Goal: Task Accomplishment & Management: Complete application form

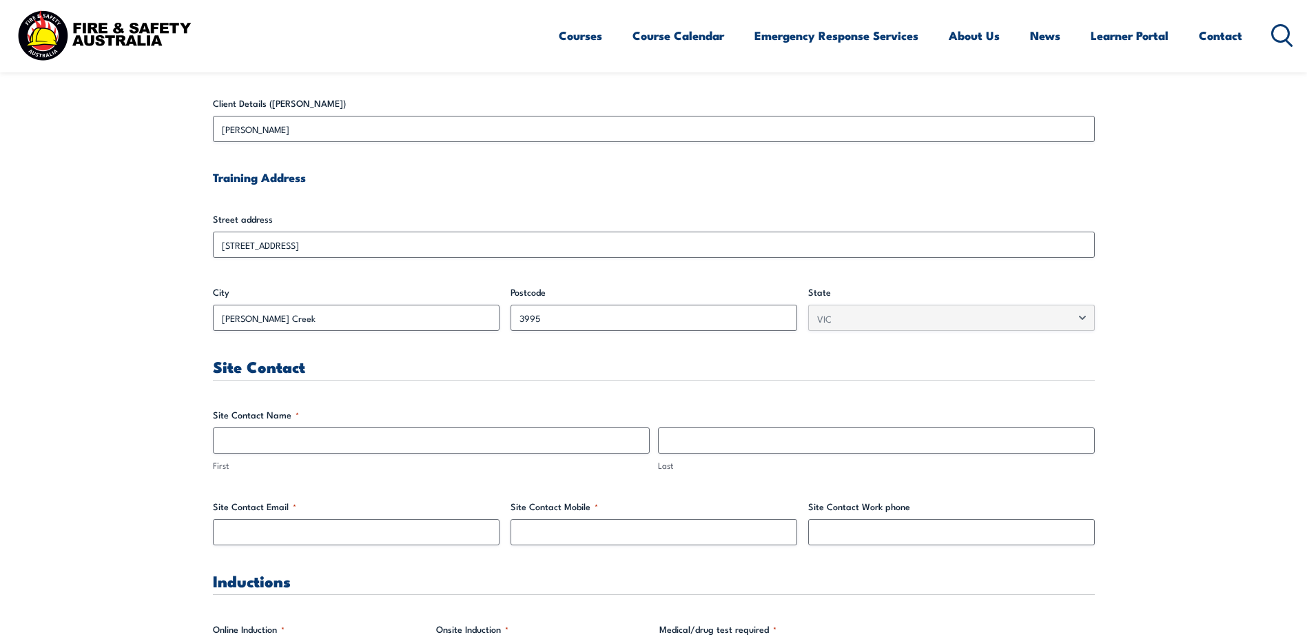
scroll to position [482, 0]
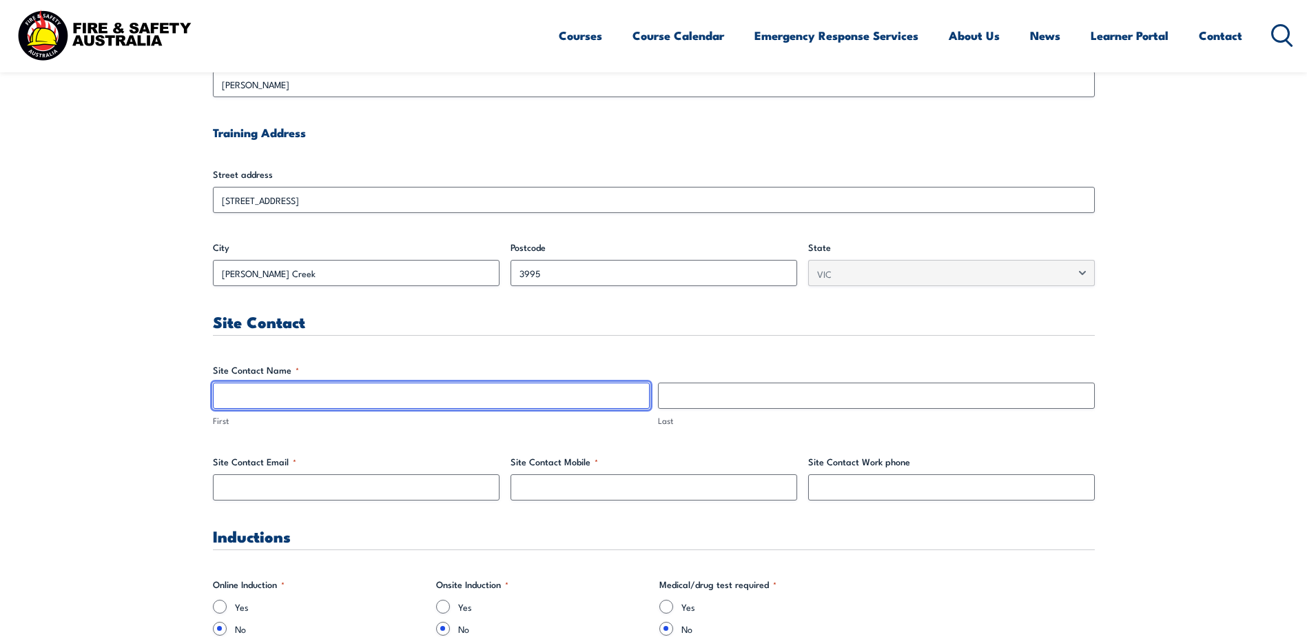
click at [307, 396] on input "First" at bounding box center [431, 395] width 437 height 26
type input "[PERSON_NAME]"
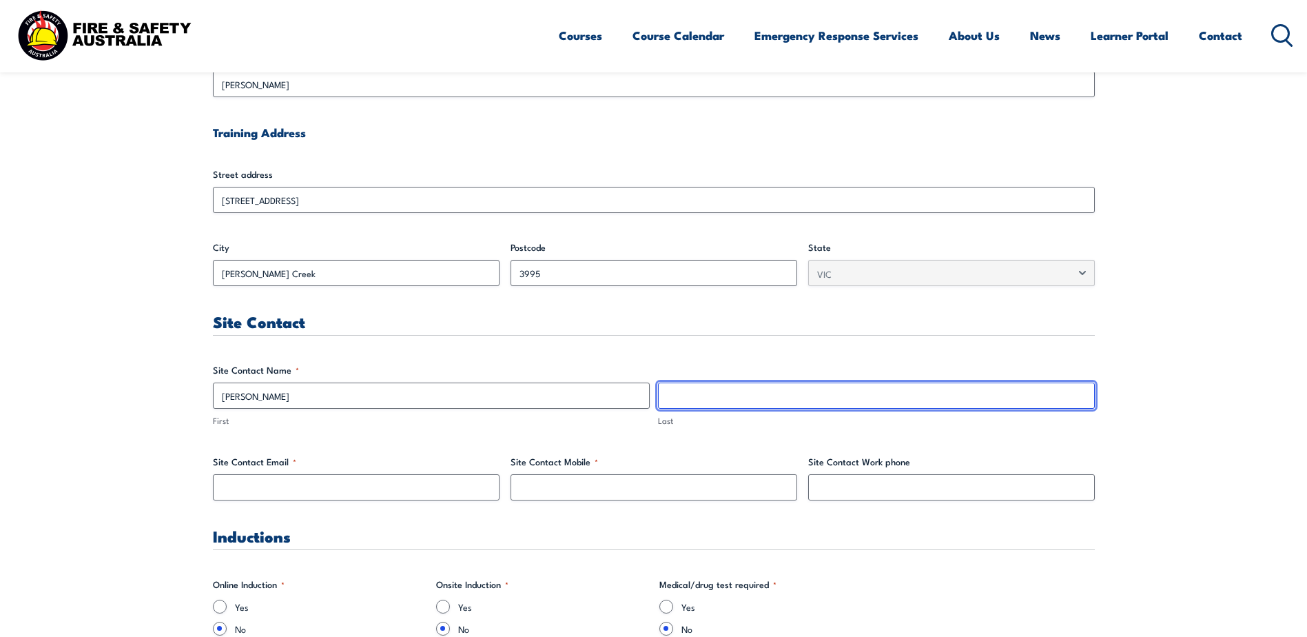
type input "[PERSON_NAME]"
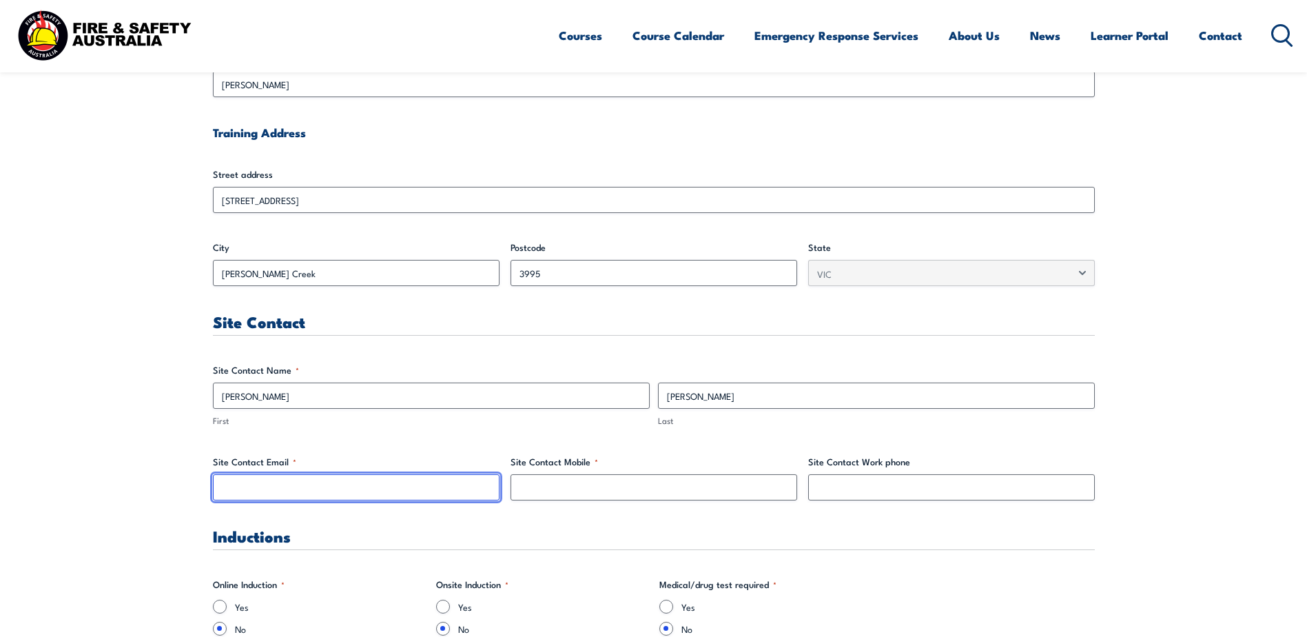
type input "[EMAIL_ADDRESS][DOMAIN_NAME]"
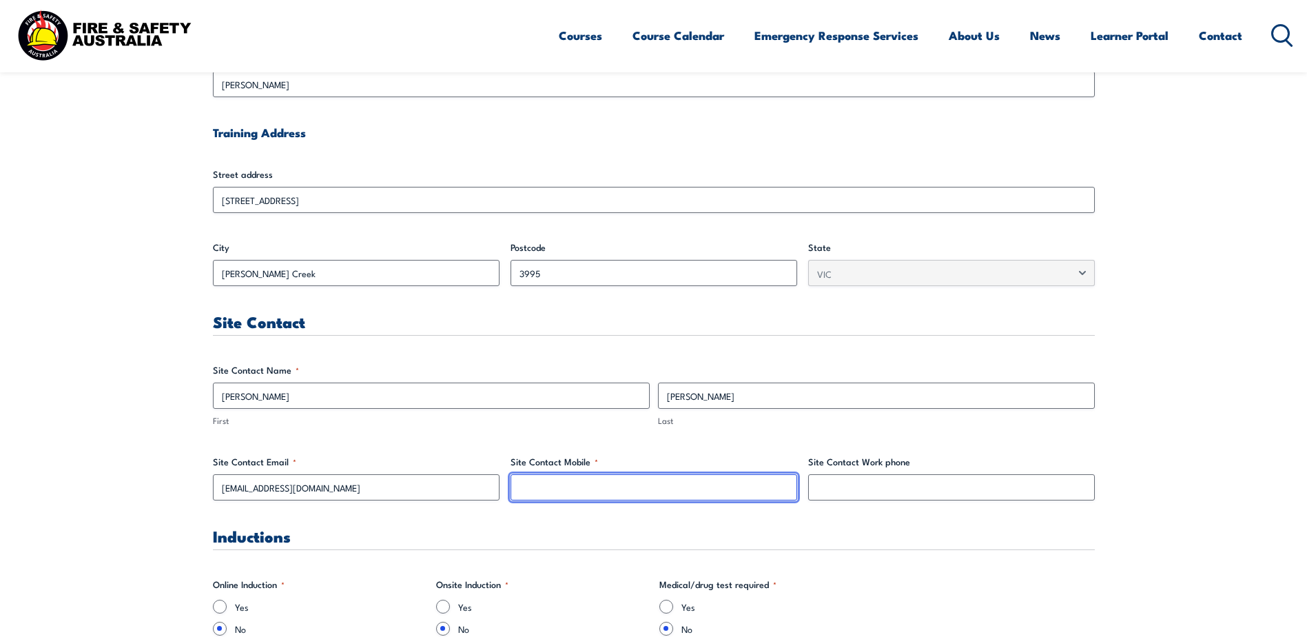
type input "0400456334"
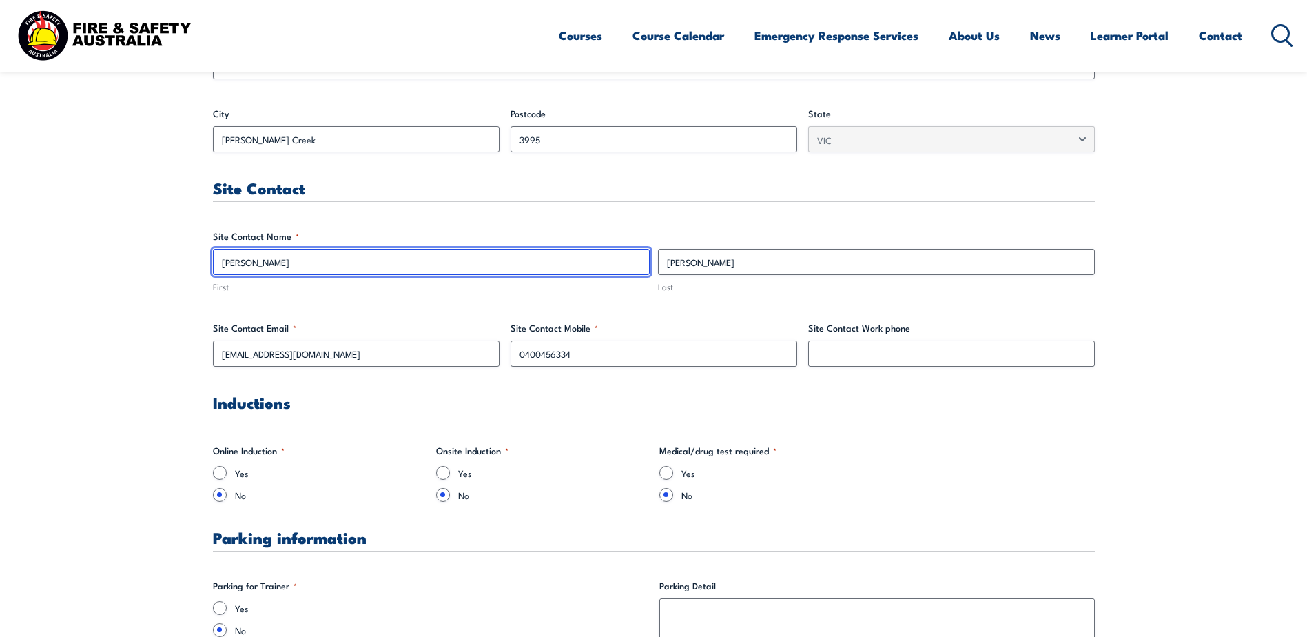
scroll to position [620, 0]
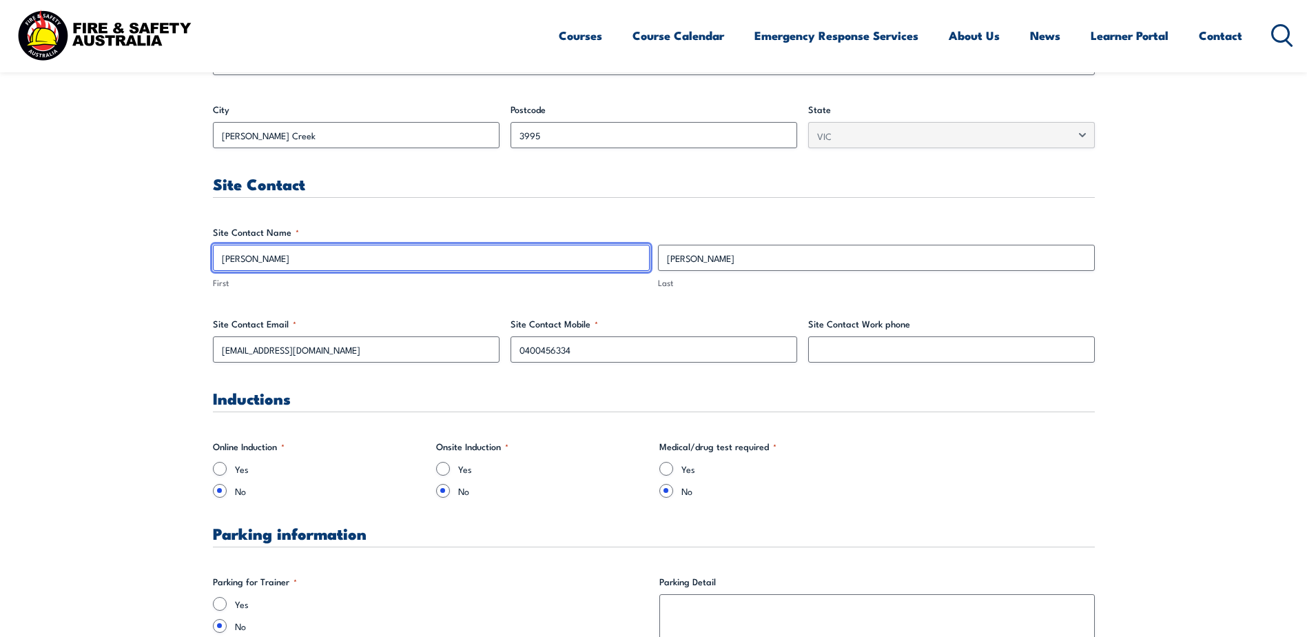
drag, startPoint x: 222, startPoint y: 260, endPoint x: 220, endPoint y: 271, distance: 11.2
type input "[PERSON_NAME]"
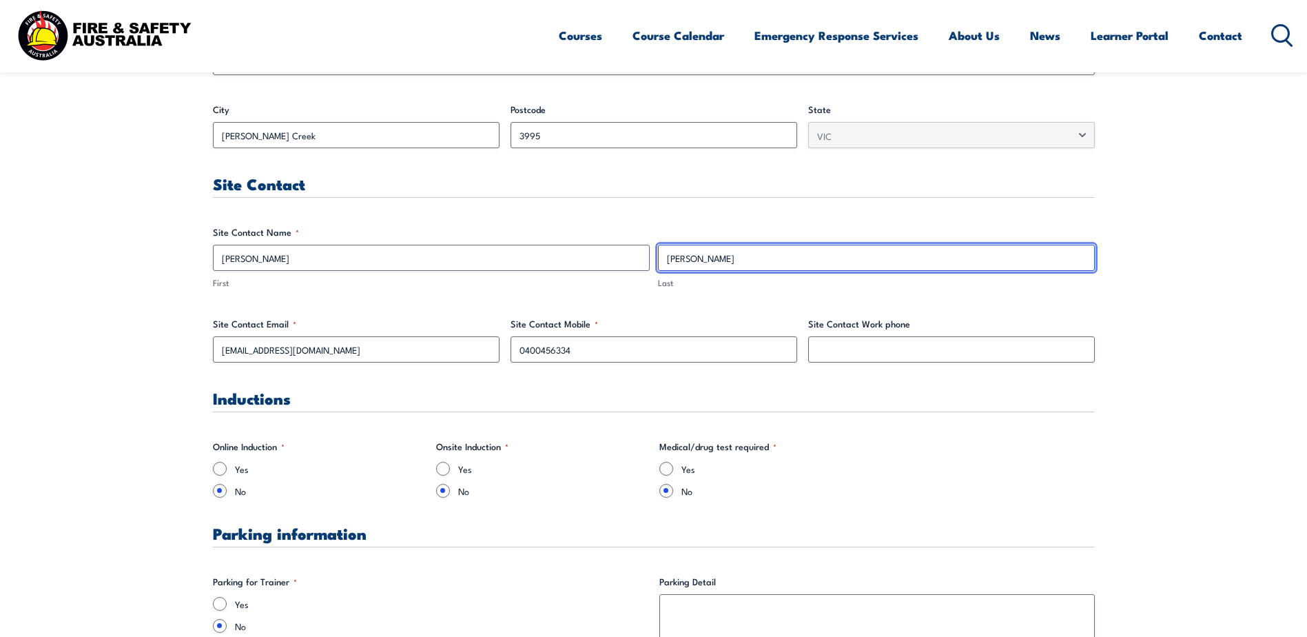
click at [674, 258] on input "[PERSON_NAME]" at bounding box center [876, 258] width 437 height 26
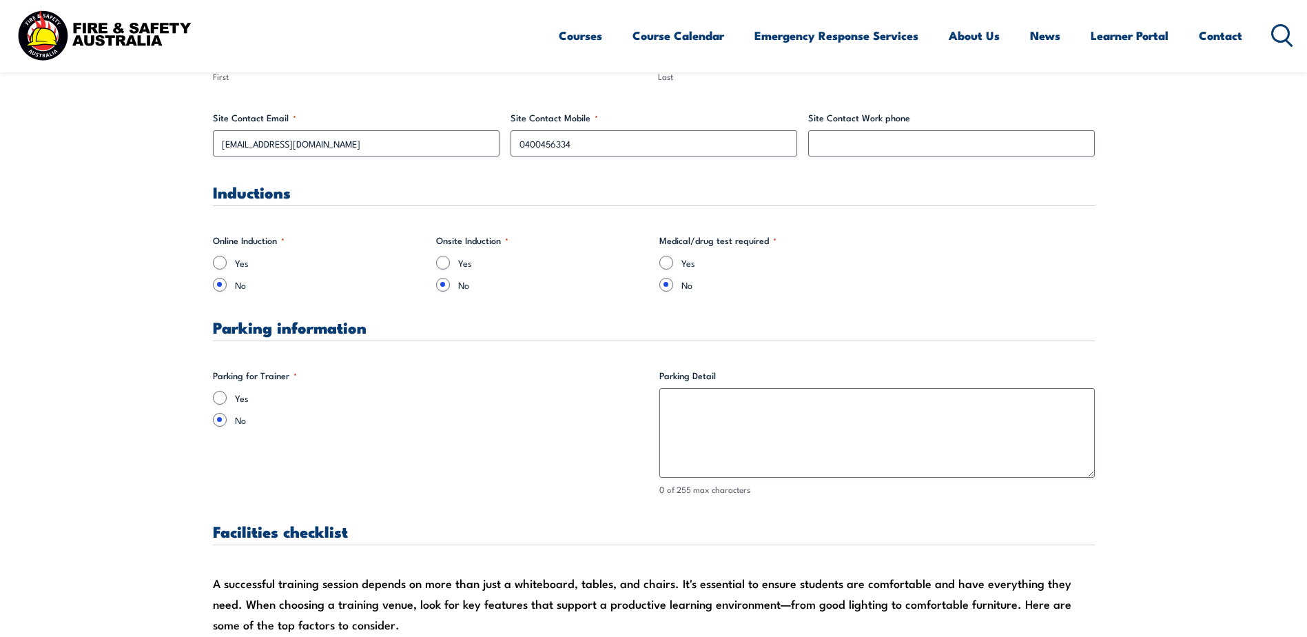
scroll to position [827, 0]
type input "[PERSON_NAME]"
click at [219, 395] on input "Yes" at bounding box center [220, 397] width 14 height 14
radio input "true"
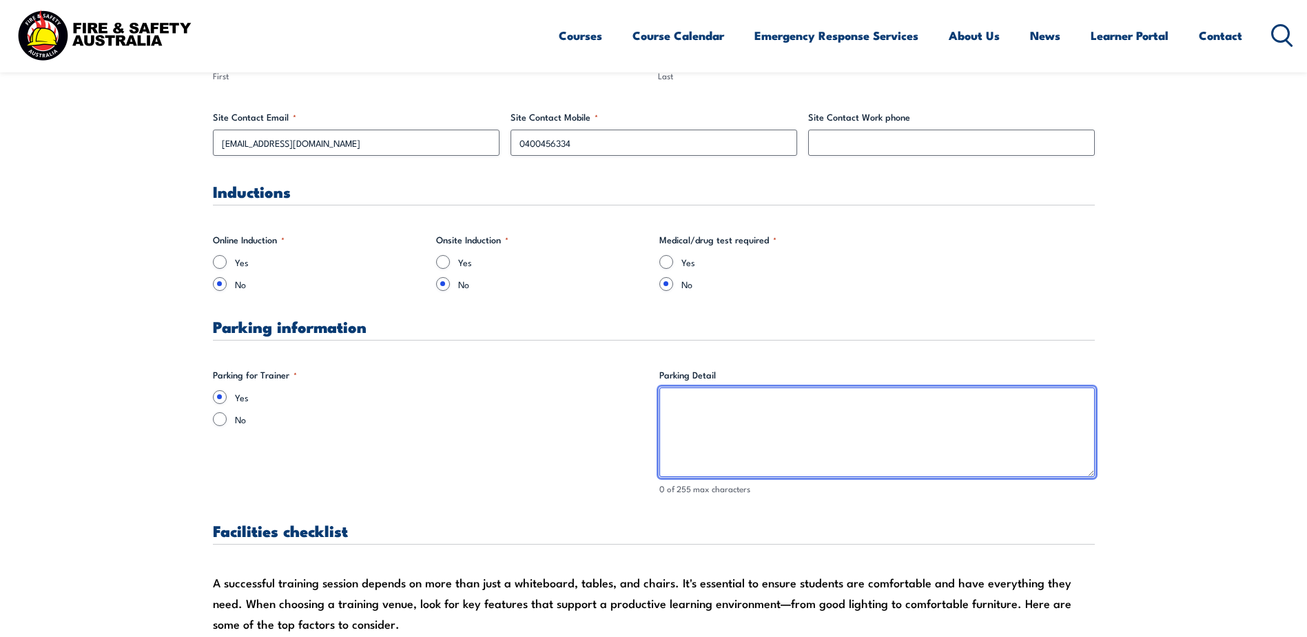
click at [679, 408] on textarea "Parking Detail" at bounding box center [876, 432] width 435 height 90
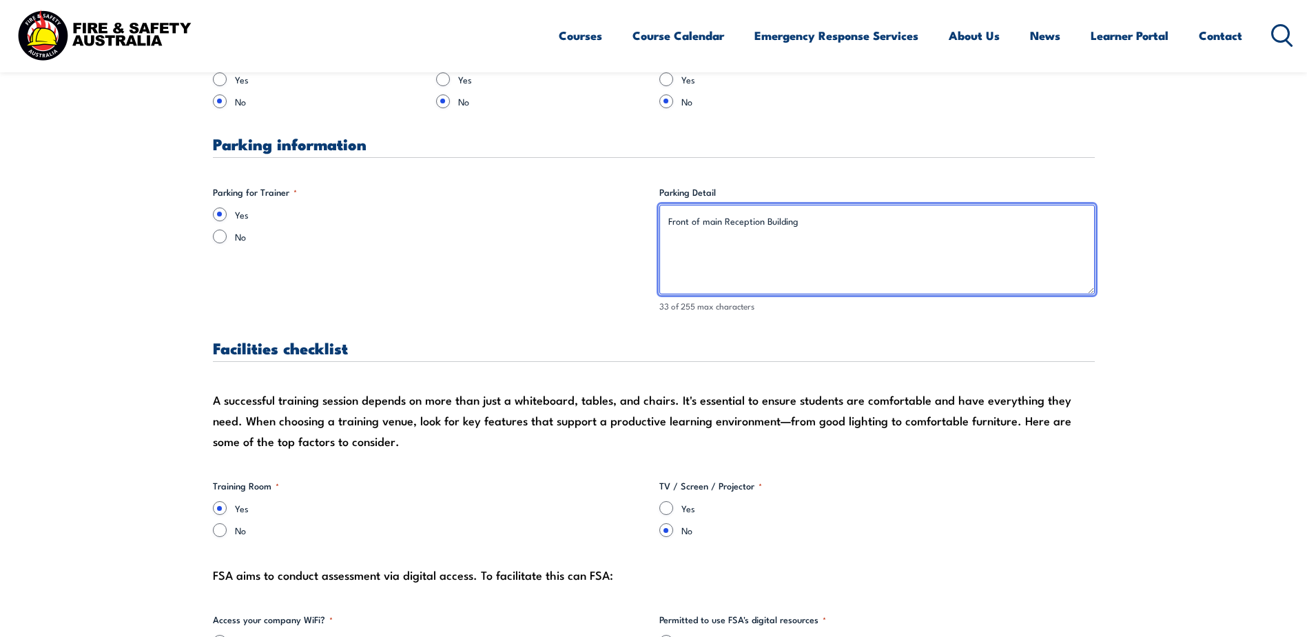
scroll to position [1033, 0]
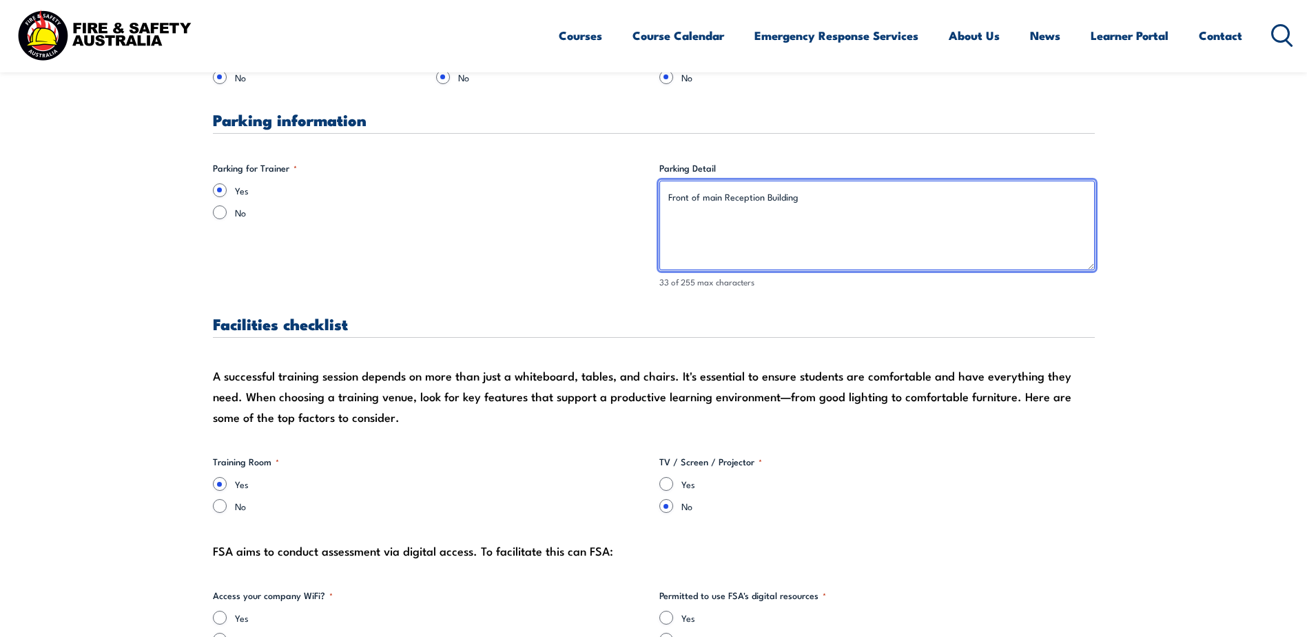
type textarea "Front of main Reception Building"
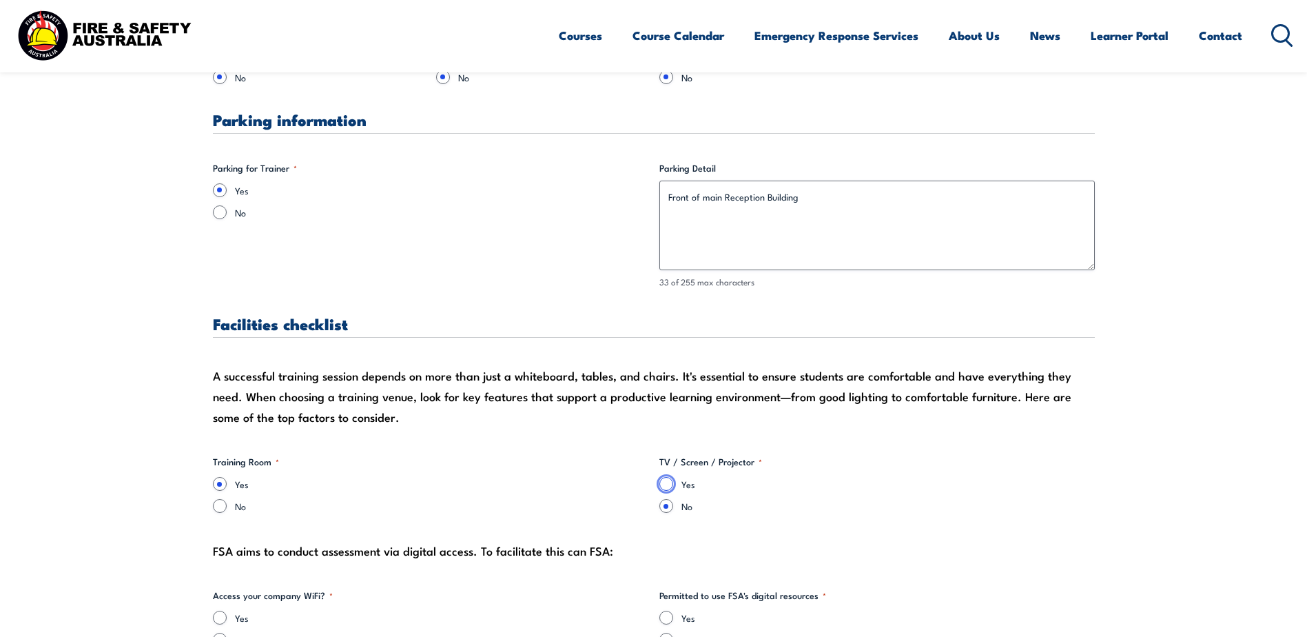
click at [666, 482] on input "Yes" at bounding box center [666, 484] width 14 height 14
radio input "true"
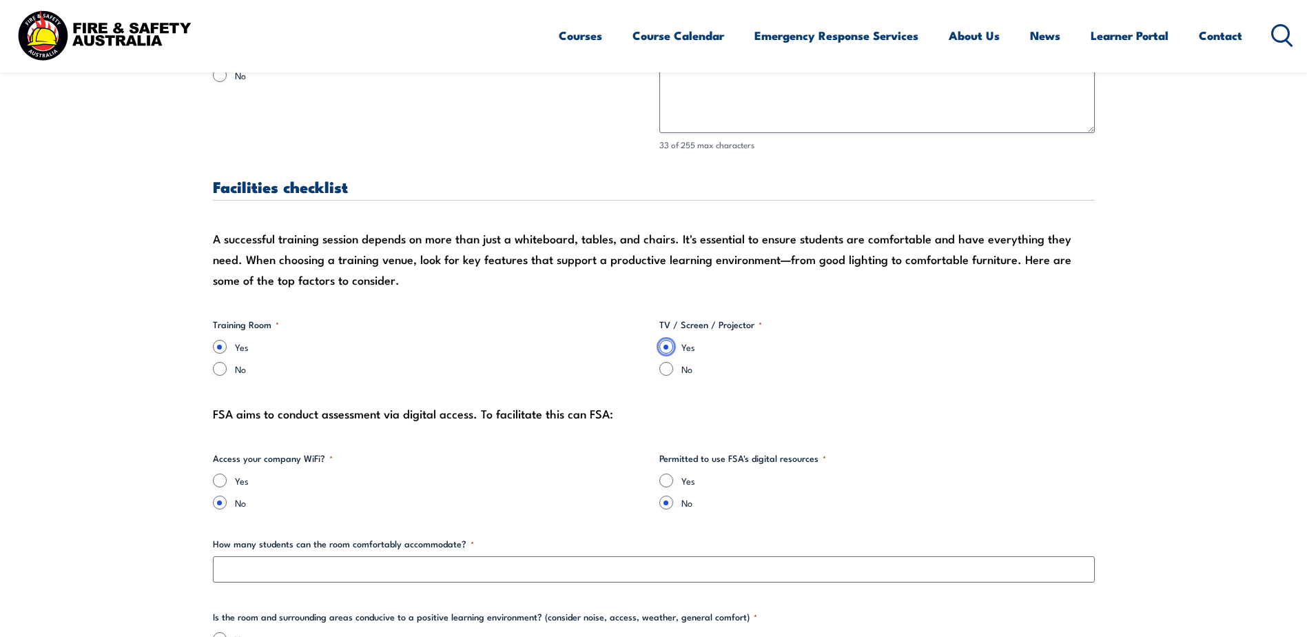
scroll to position [1171, 0]
click at [225, 480] on input "Yes" at bounding box center [220, 480] width 14 height 14
radio input "true"
click at [668, 481] on input "Yes" at bounding box center [666, 480] width 14 height 14
radio input "true"
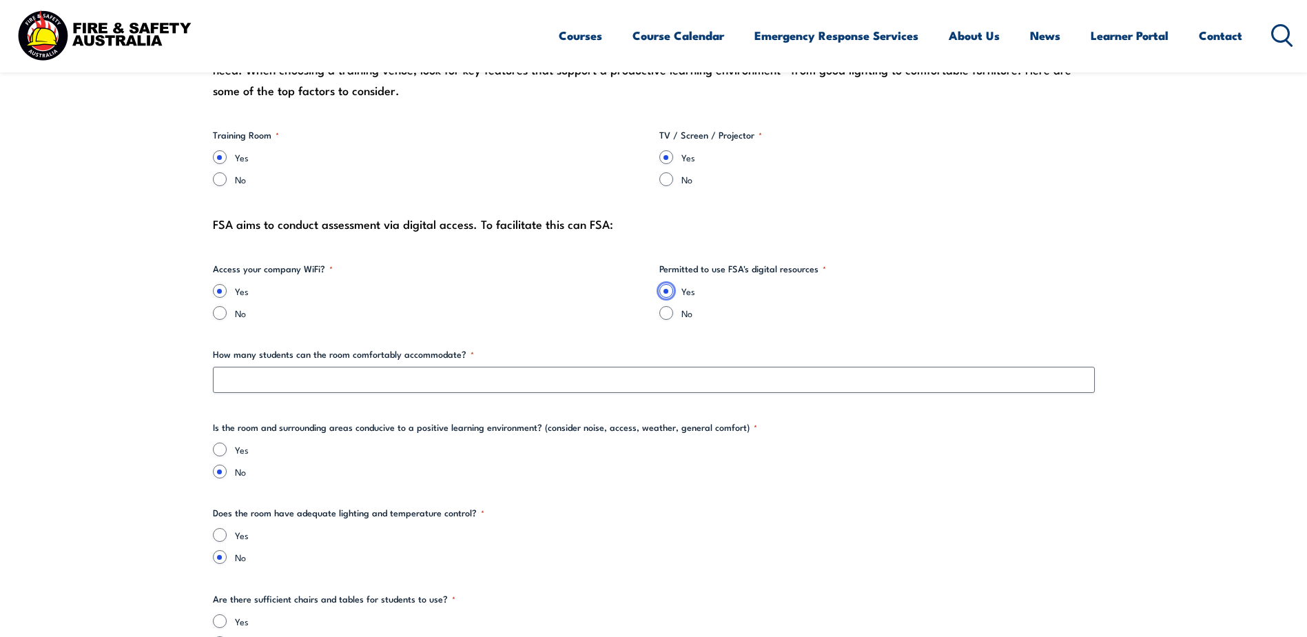
scroll to position [1378, 0]
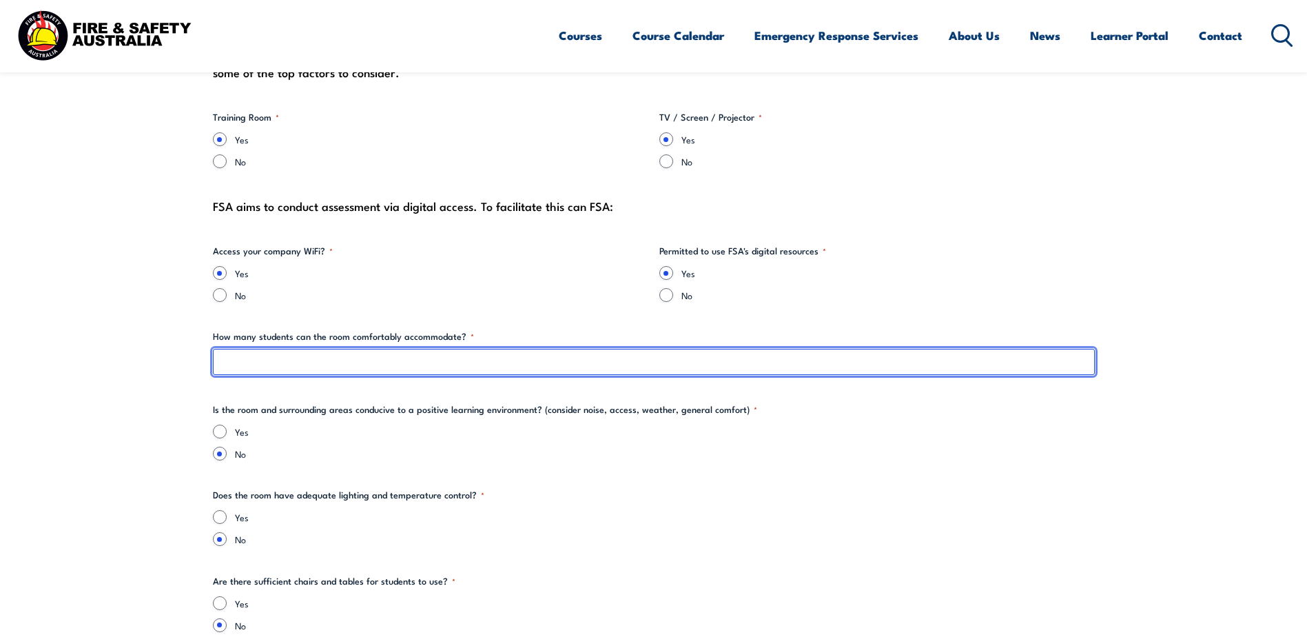
click at [287, 369] on input "How many students can the room comfortably accommodate? *" at bounding box center [654, 362] width 882 height 26
type input "12"
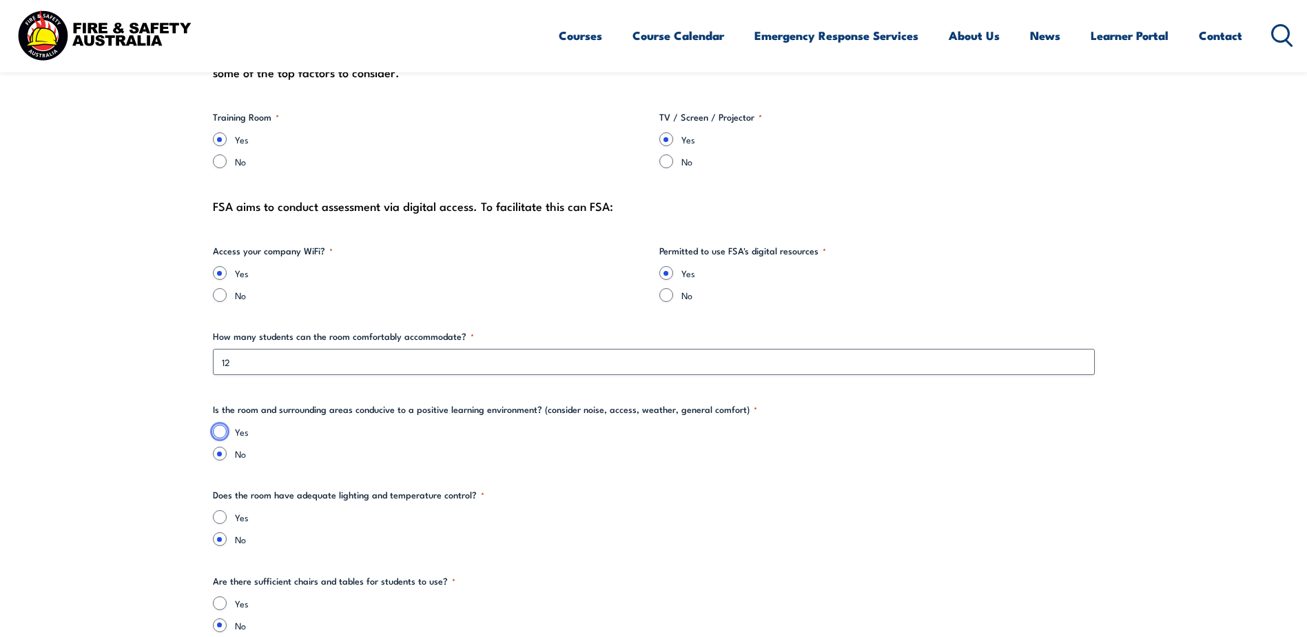
click at [214, 432] on input "Yes" at bounding box center [220, 431] width 14 height 14
radio input "true"
click at [220, 510] on input "Yes" at bounding box center [220, 517] width 14 height 14
radio input "true"
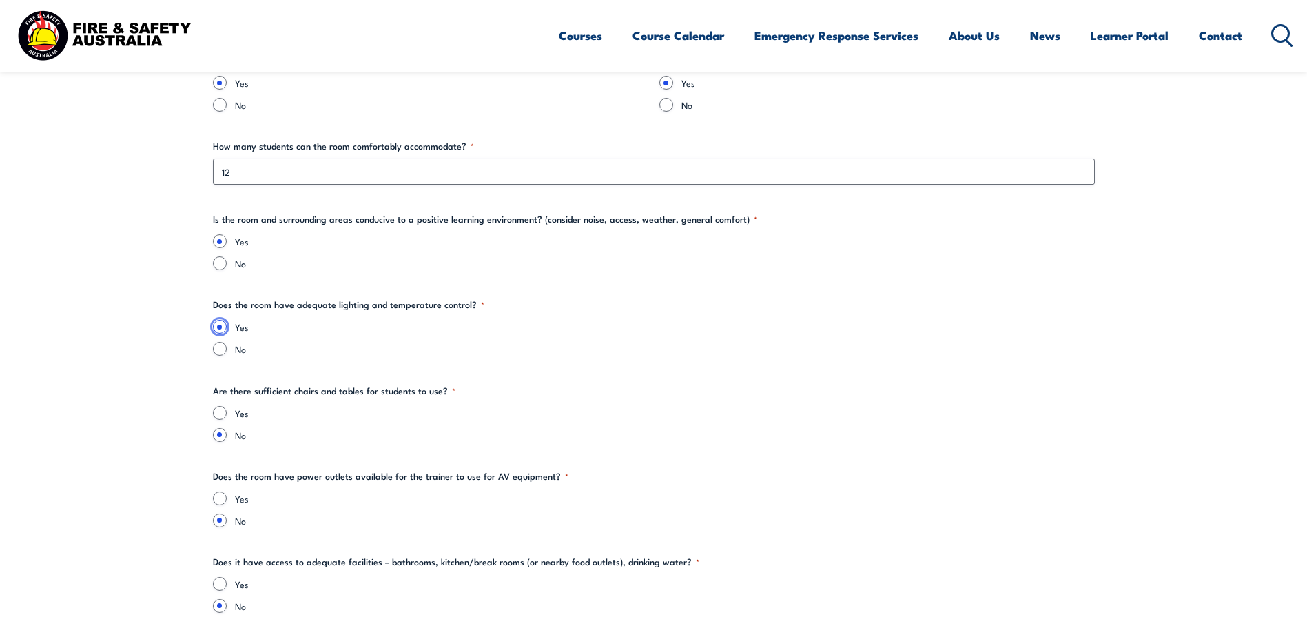
scroll to position [1584, 0]
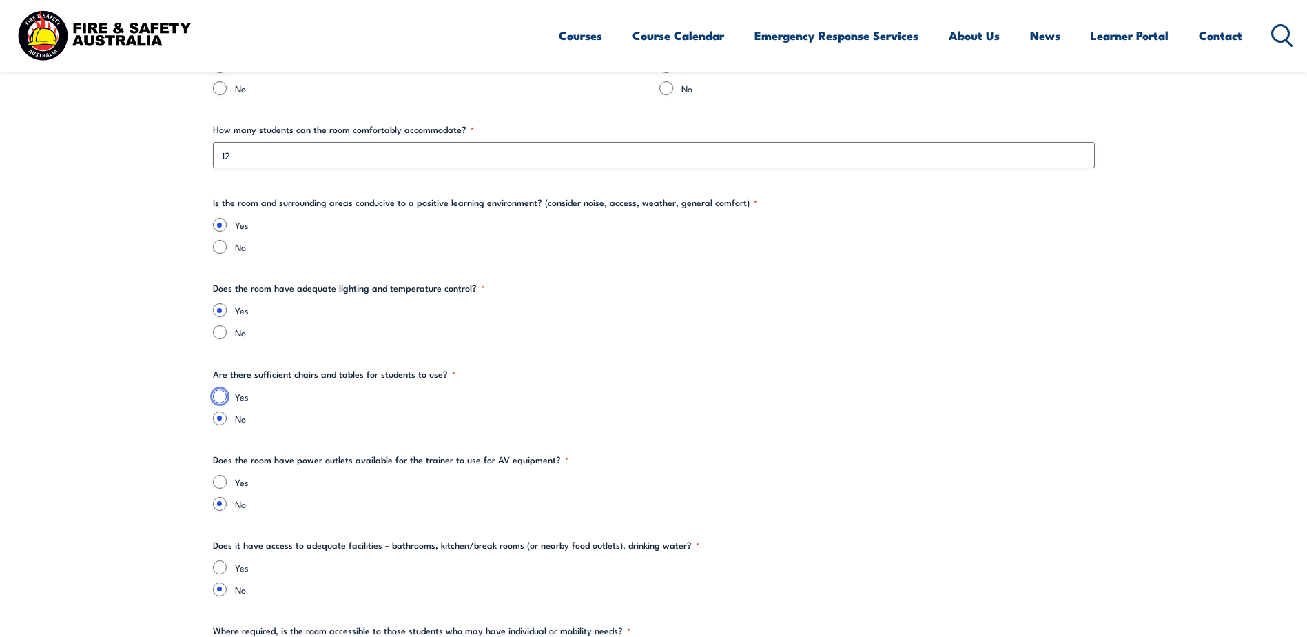
click at [215, 394] on input "Yes" at bounding box center [220, 396] width 14 height 14
radio input "true"
click at [216, 484] on input "Yes" at bounding box center [220, 482] width 14 height 14
radio input "true"
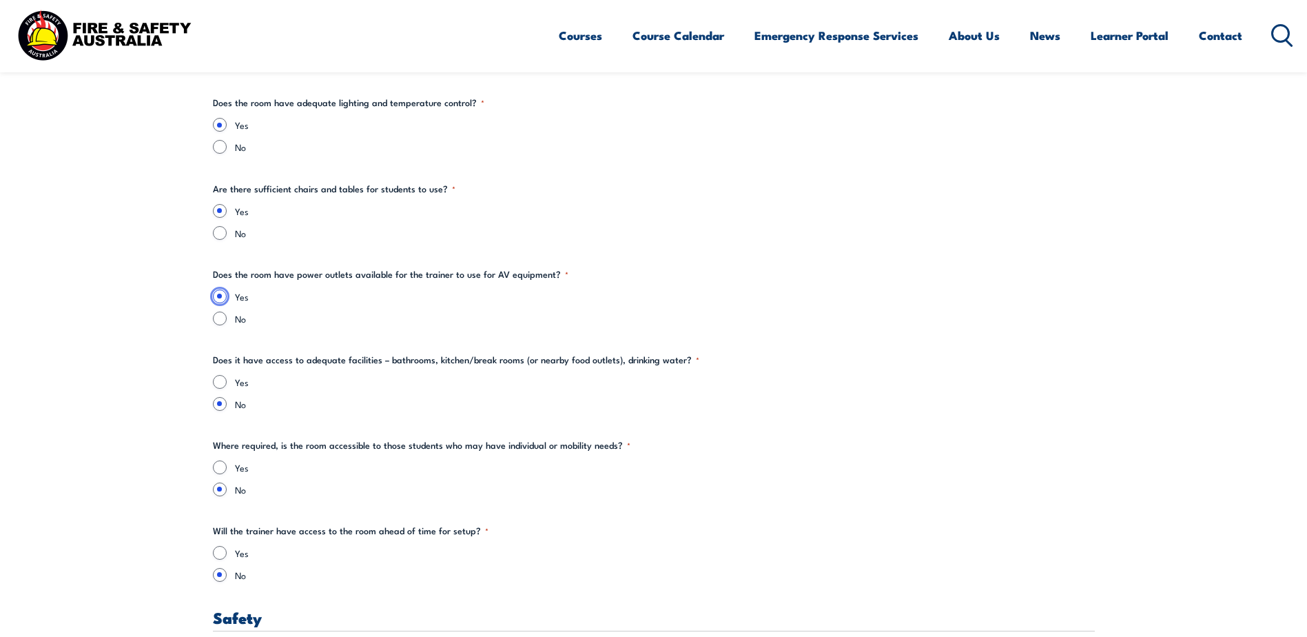
scroll to position [1791, 0]
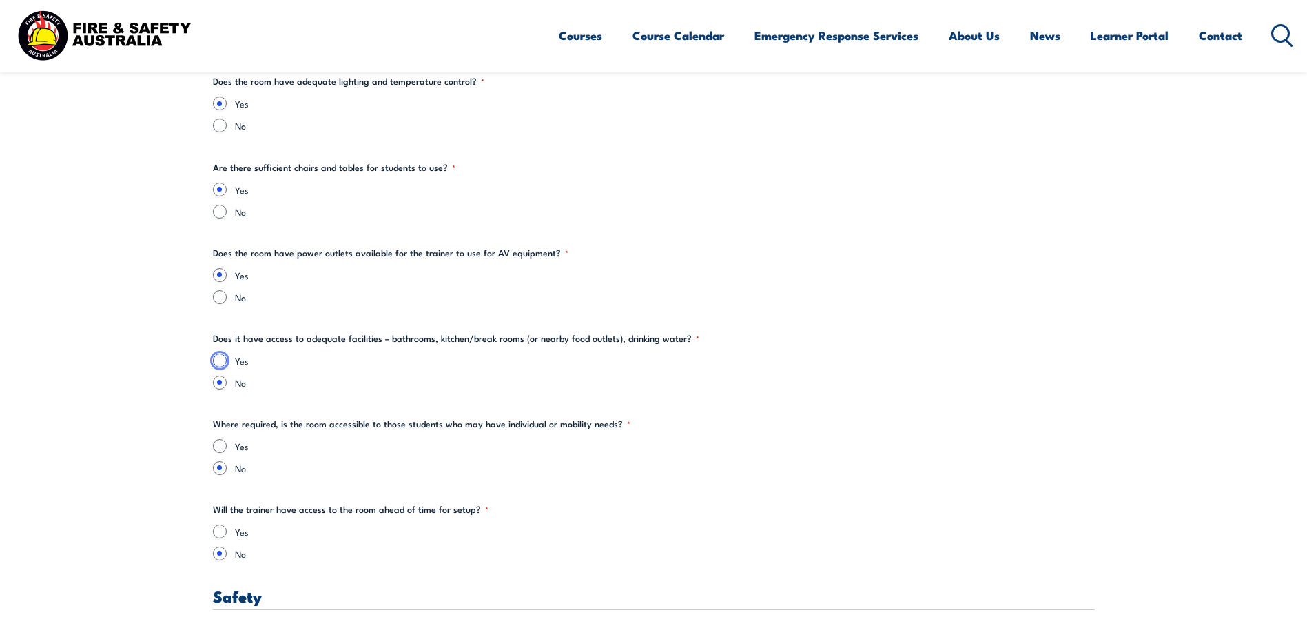
click at [218, 362] on input "Yes" at bounding box center [220, 360] width 14 height 14
radio input "true"
click at [216, 446] on input "Yes" at bounding box center [220, 446] width 14 height 14
radio input "true"
click at [219, 530] on input "Yes" at bounding box center [220, 531] width 14 height 14
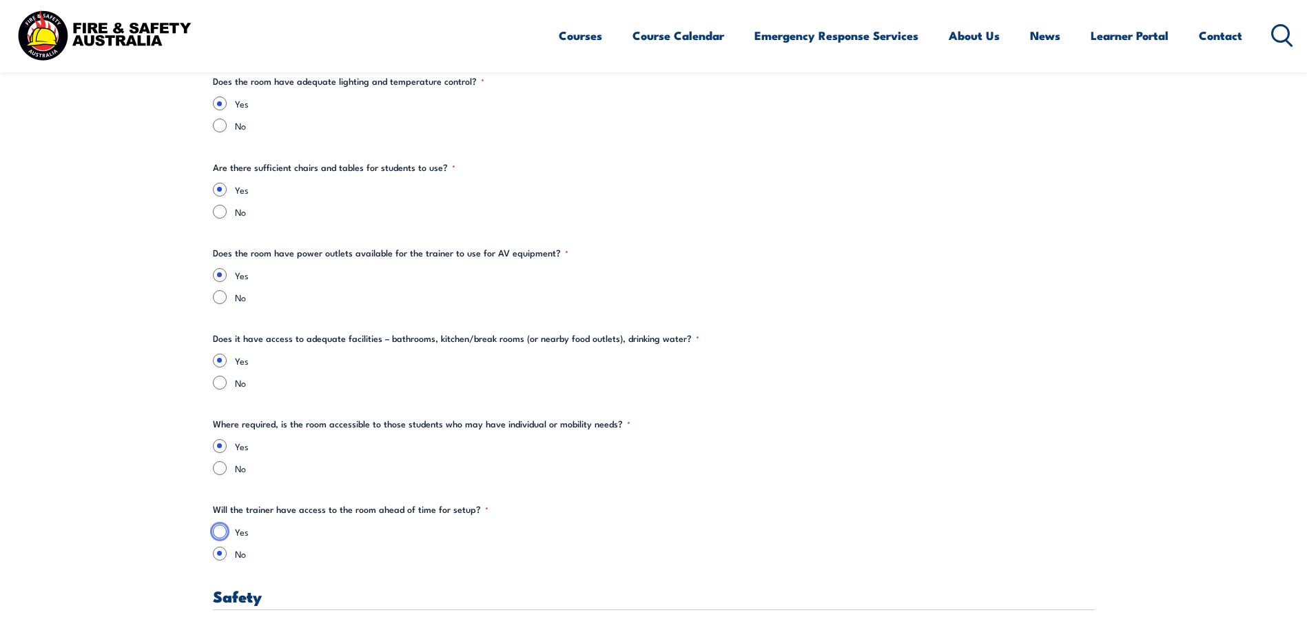
radio input "true"
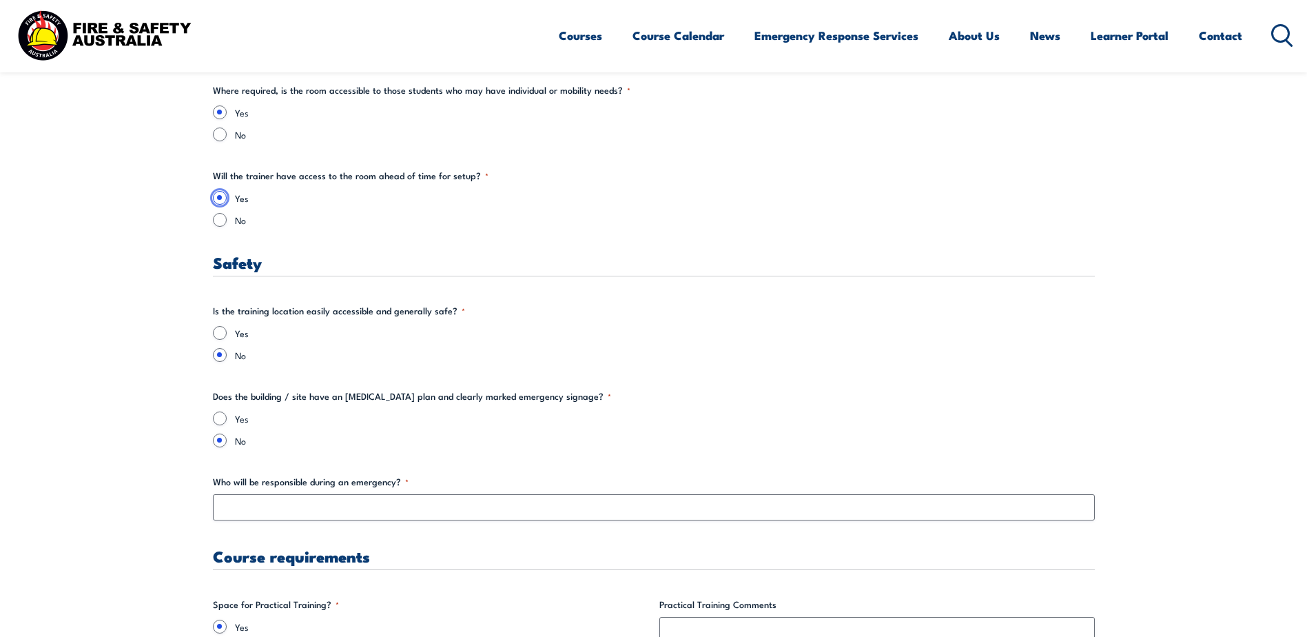
scroll to position [2135, 0]
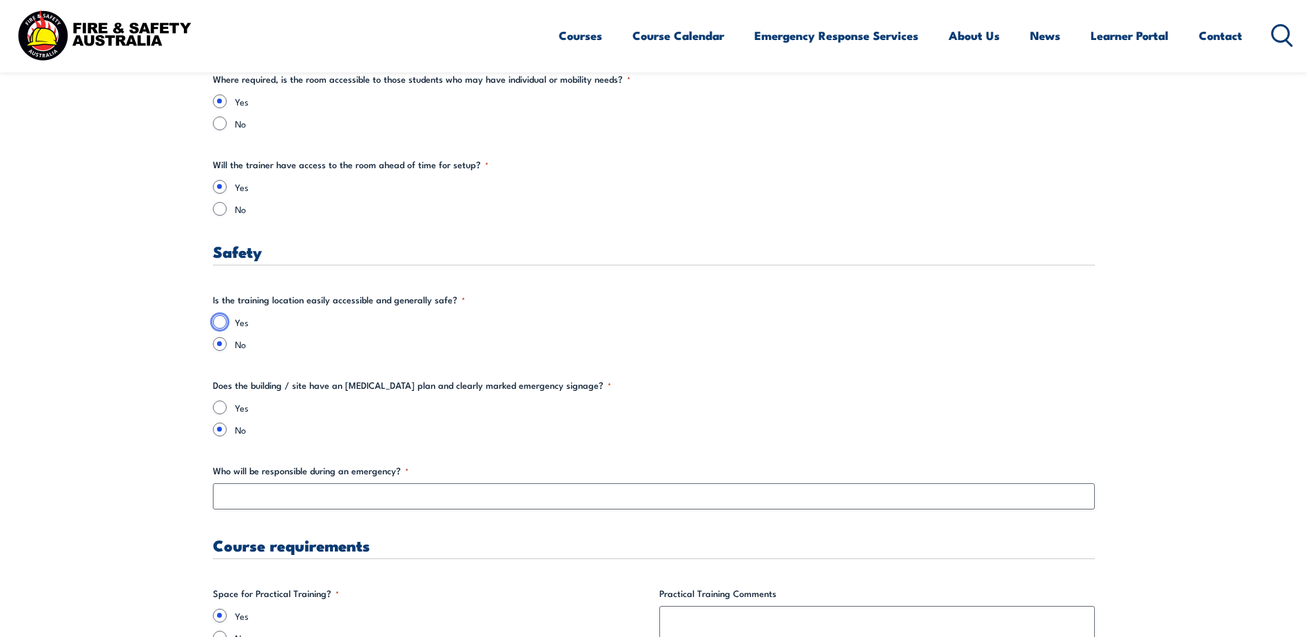
click at [222, 323] on input "Yes" at bounding box center [220, 322] width 14 height 14
radio input "true"
click at [216, 406] on input "Yes" at bounding box center [220, 407] width 14 height 14
radio input "true"
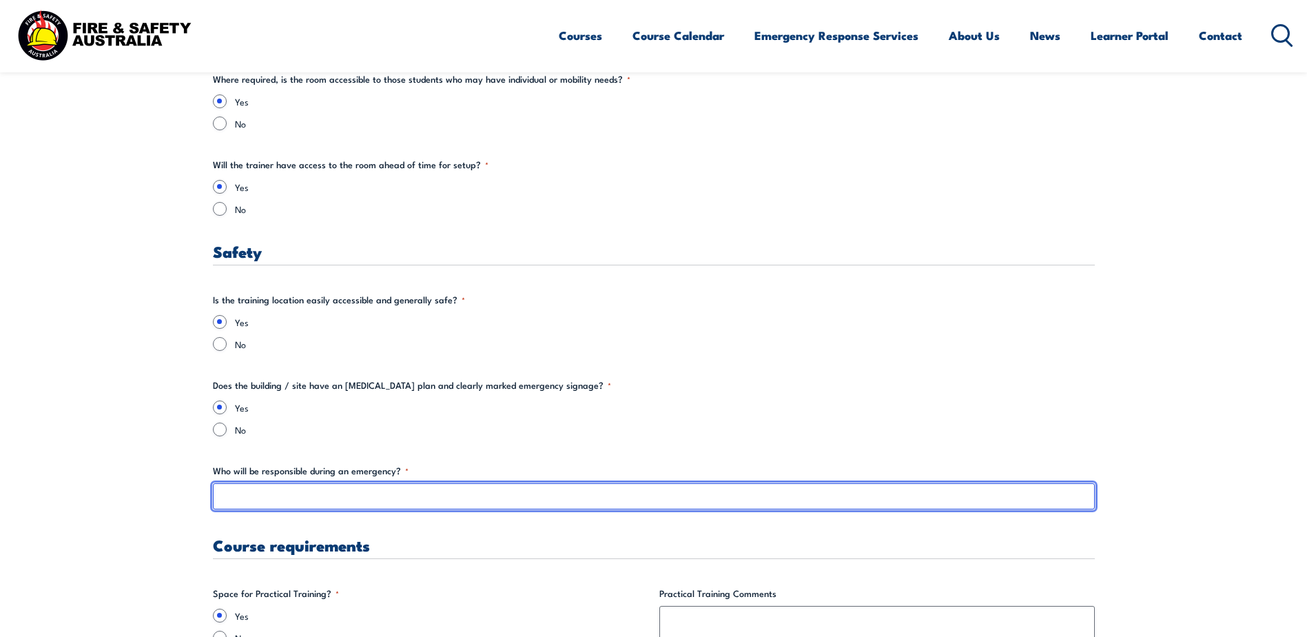
click at [273, 505] on input "Who will be responsible during an emergency? *" at bounding box center [654, 496] width 882 height 26
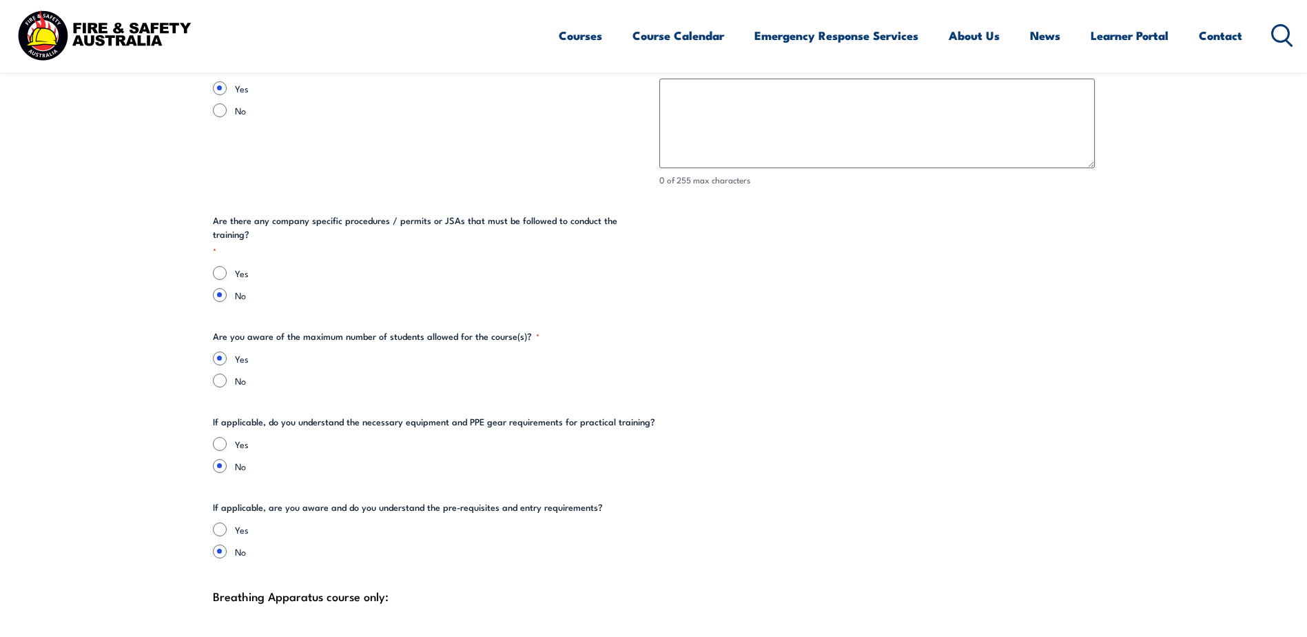
scroll to position [2687, 0]
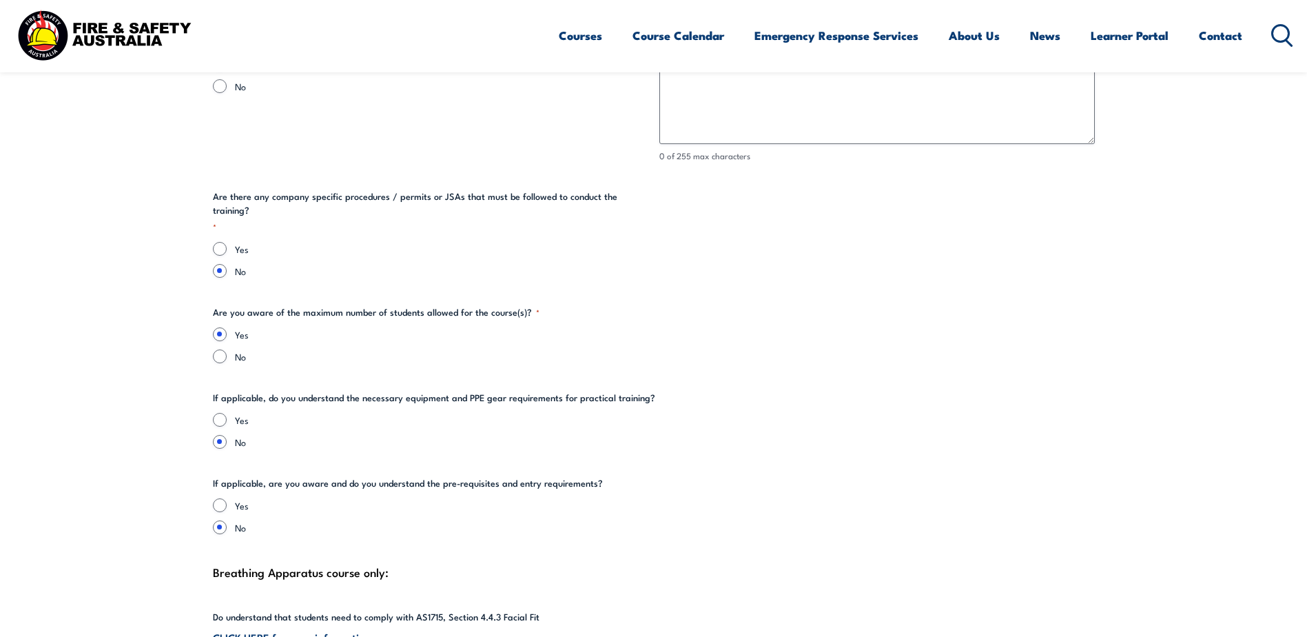
type input "[PERSON_NAME]"
click at [220, 413] on input "Yes" at bounding box center [220, 420] width 14 height 14
radio input "true"
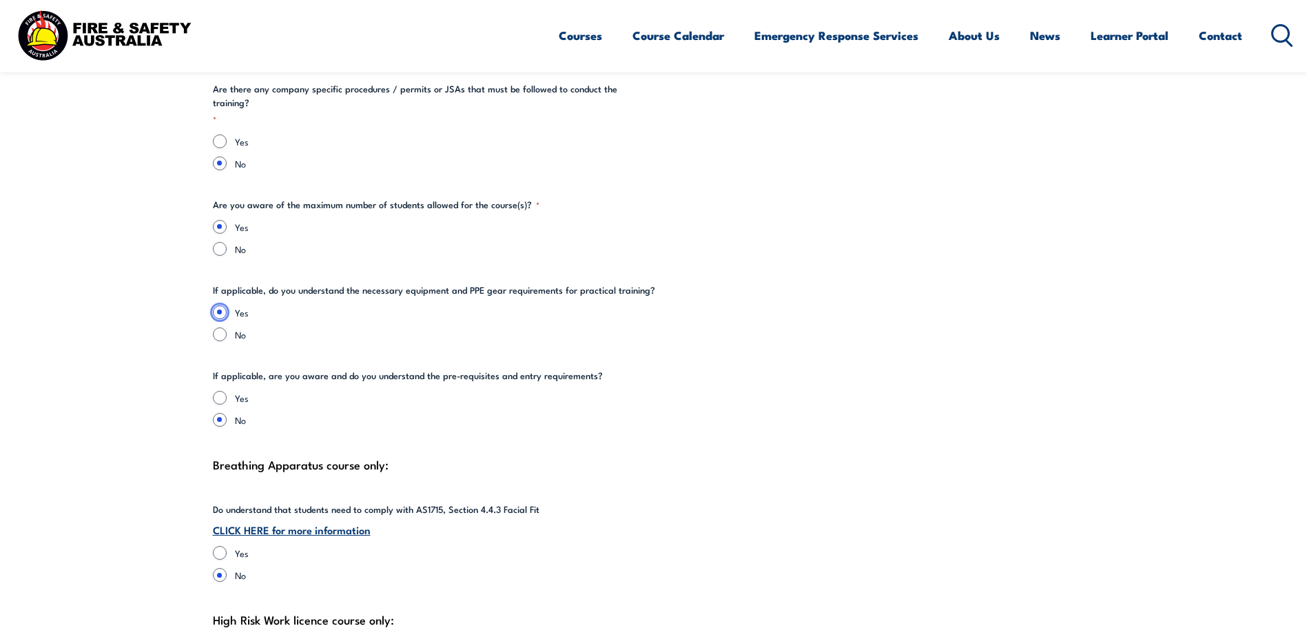
scroll to position [2824, 0]
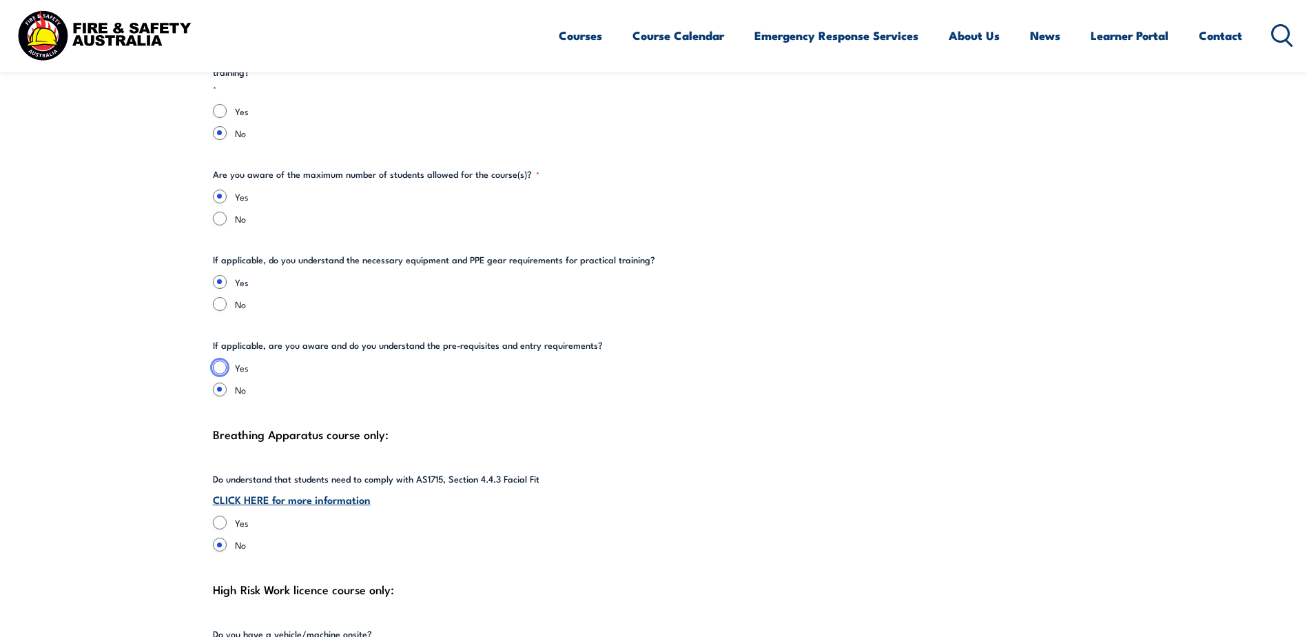
click at [215, 360] on input "Yes" at bounding box center [220, 367] width 14 height 14
radio input "true"
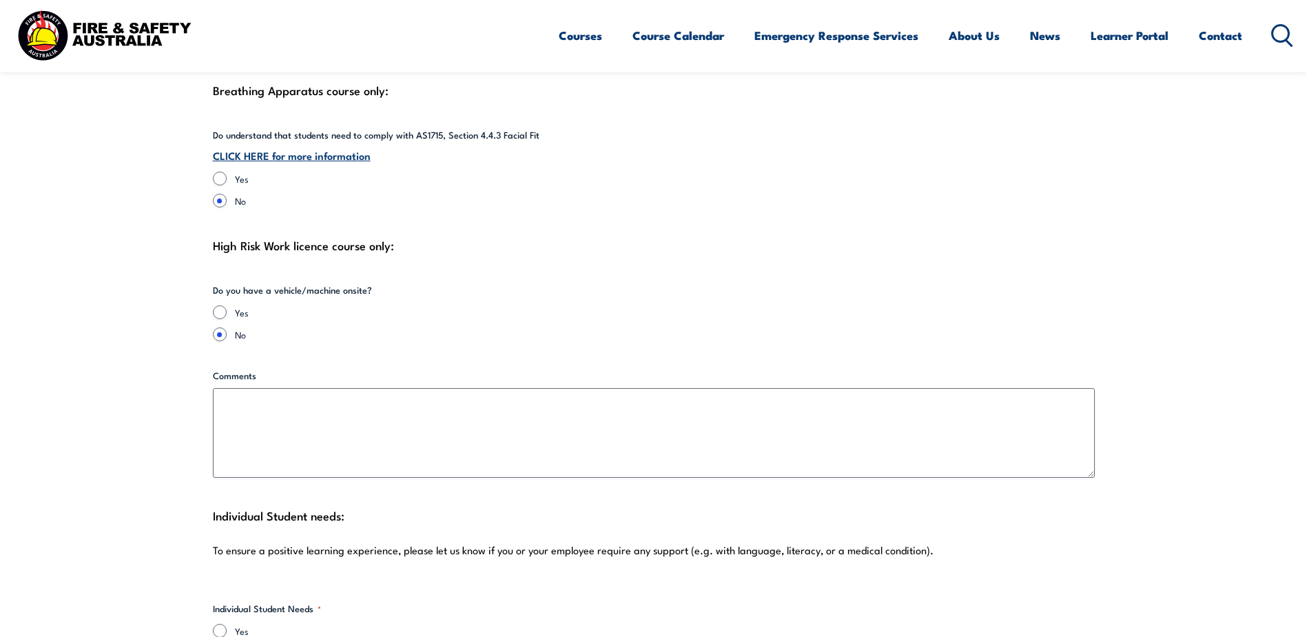
scroll to position [3169, 0]
click at [214, 304] on input "Yes" at bounding box center [220, 311] width 14 height 14
radio input "true"
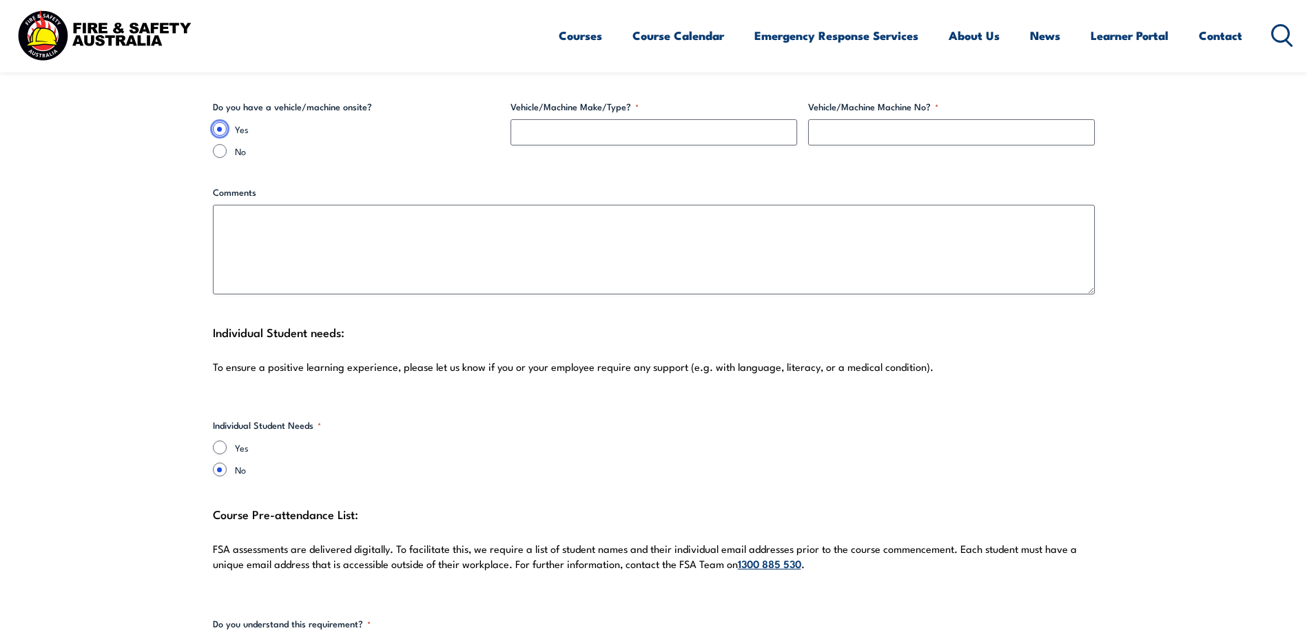
scroll to position [3306, 0]
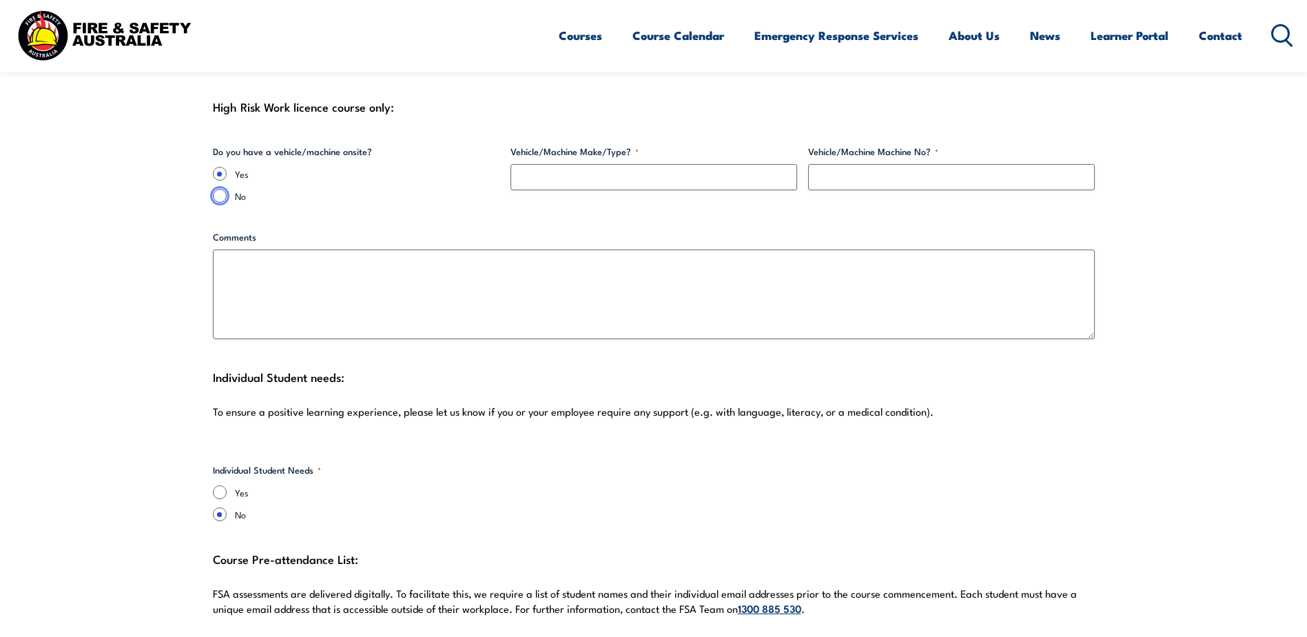
click at [220, 189] on input "No" at bounding box center [220, 196] width 14 height 14
radio input "true"
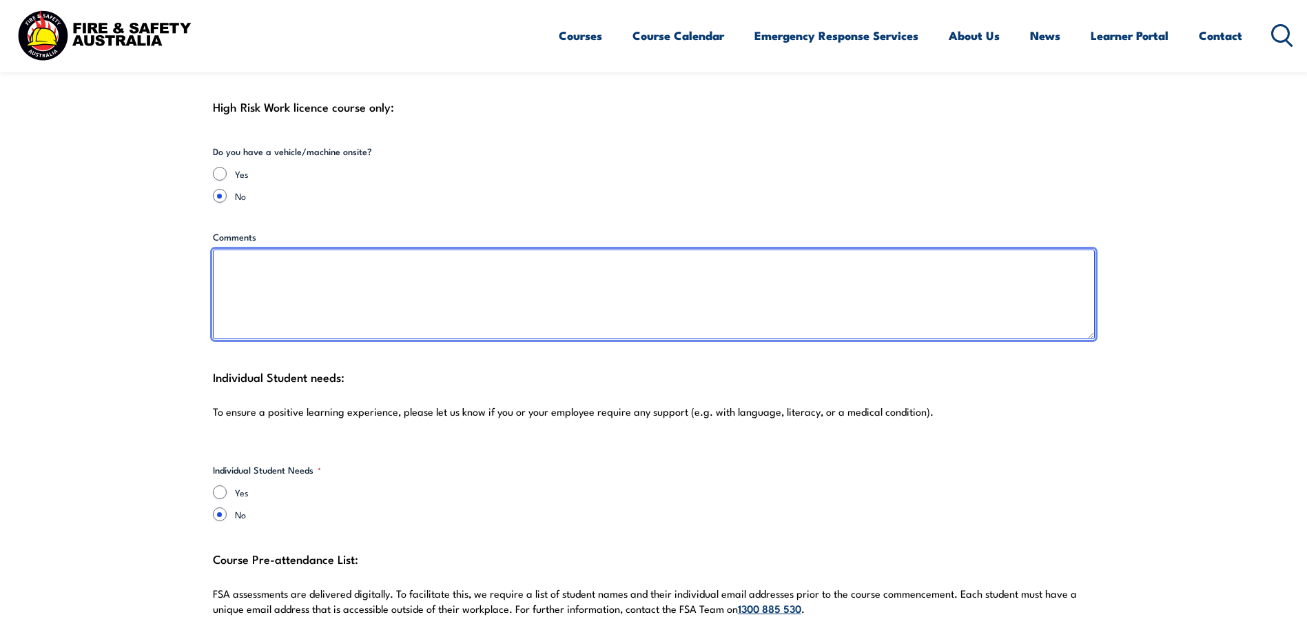
click at [227, 257] on textarea "Comments" at bounding box center [654, 294] width 882 height 90
type textarea "V"
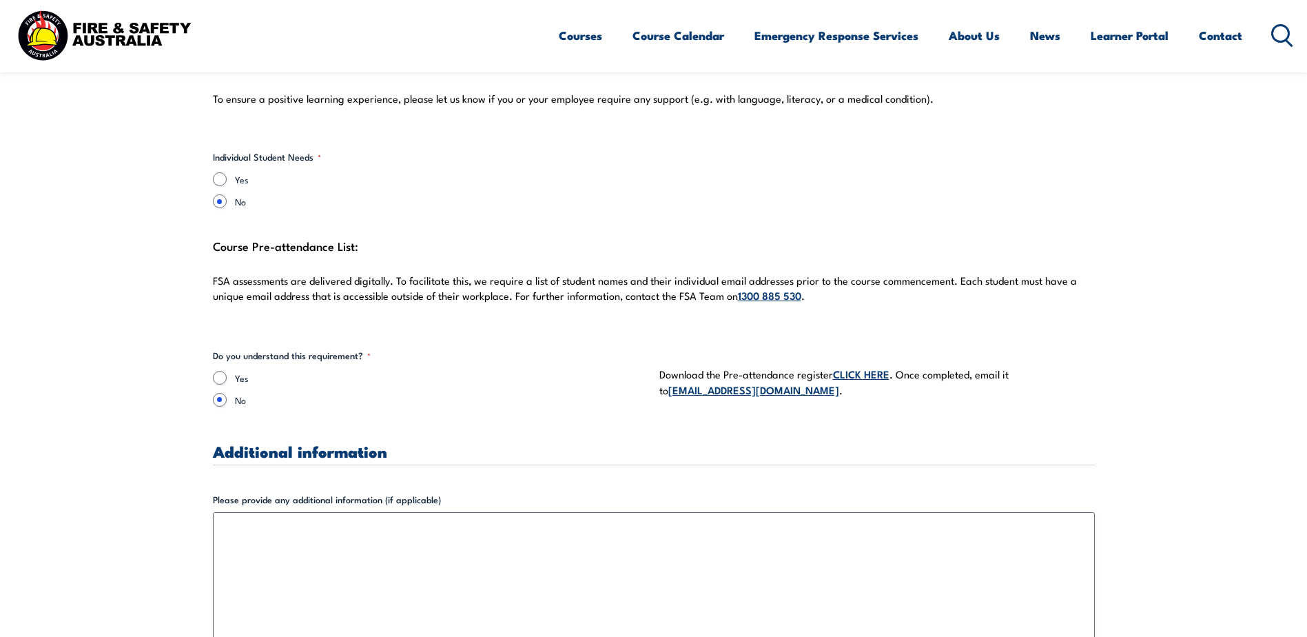
scroll to position [3651, 0]
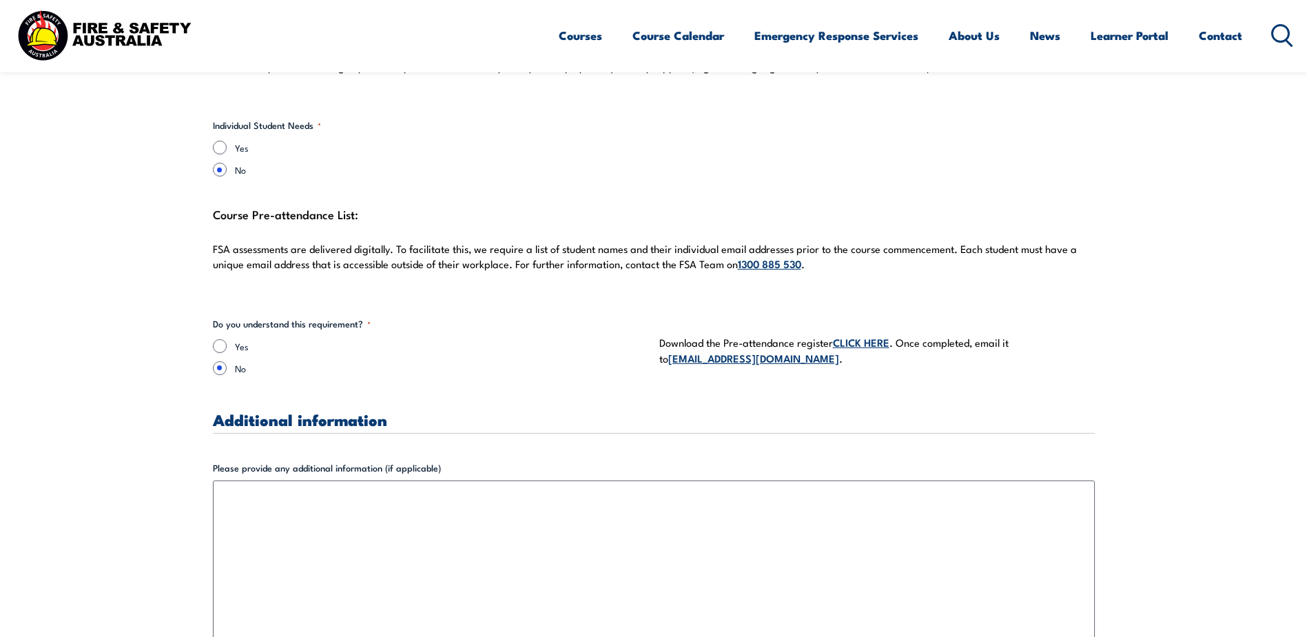
type textarea "Scissor lift onsite. can update model and details shortly"
click at [216, 339] on input "Yes" at bounding box center [220, 346] width 14 height 14
radio input "true"
click at [852, 334] on link "CLICK HERE" at bounding box center [861, 341] width 56 height 15
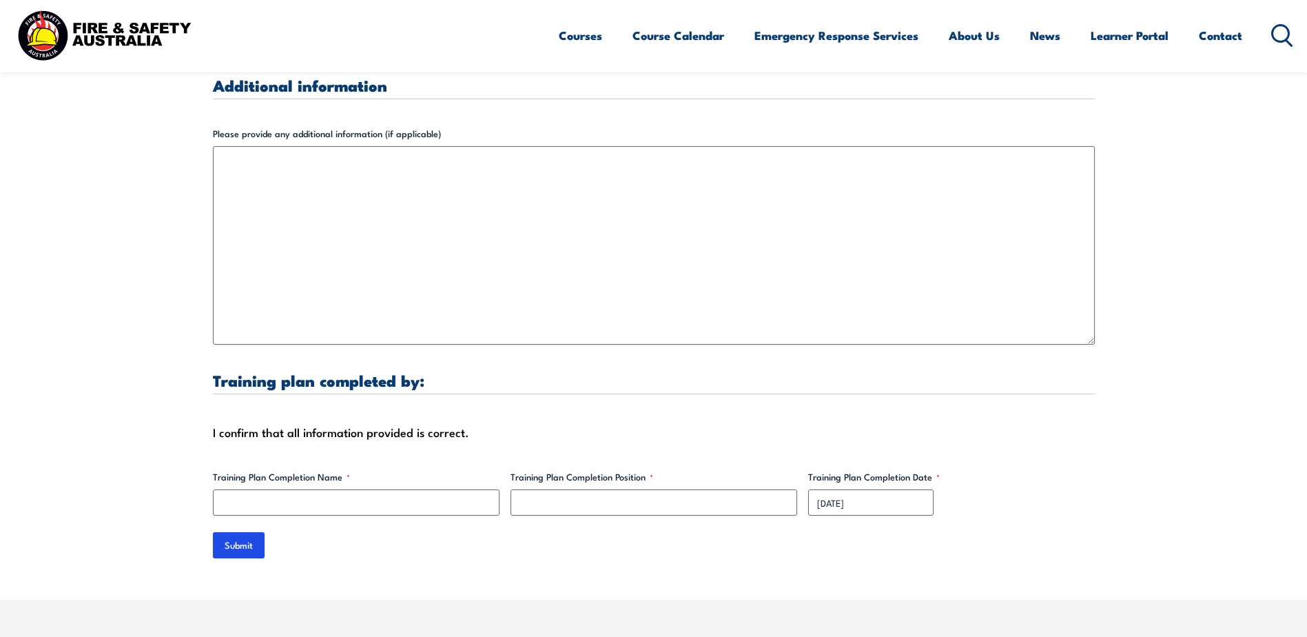
scroll to position [3995, 0]
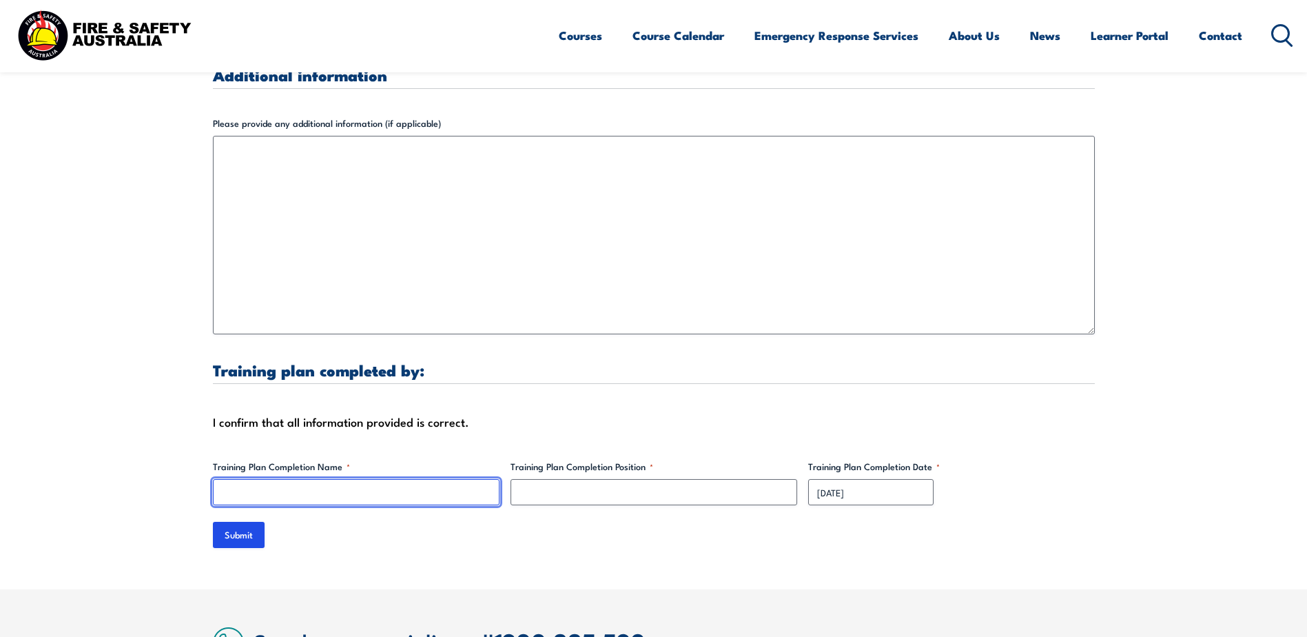
click at [300, 482] on input "Training Plan Completion Name *" at bounding box center [356, 492] width 287 height 26
type input "[PERSON_NAME]"
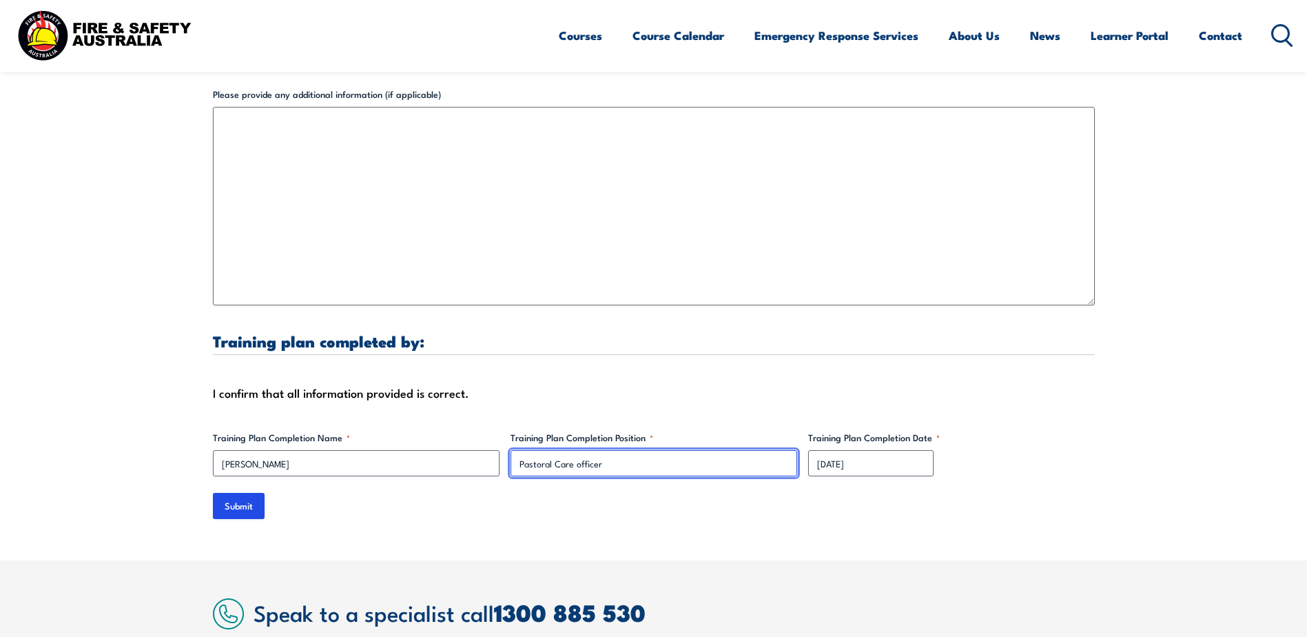
scroll to position [4340, 0]
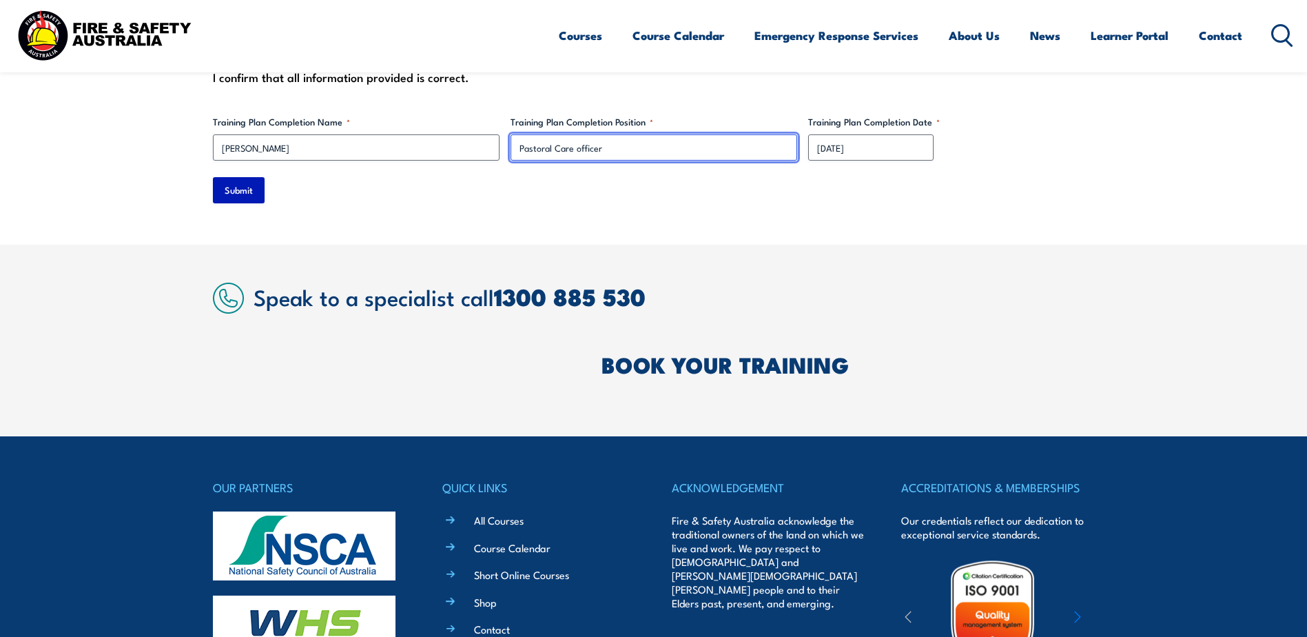
type input "Pastoral Care officer"
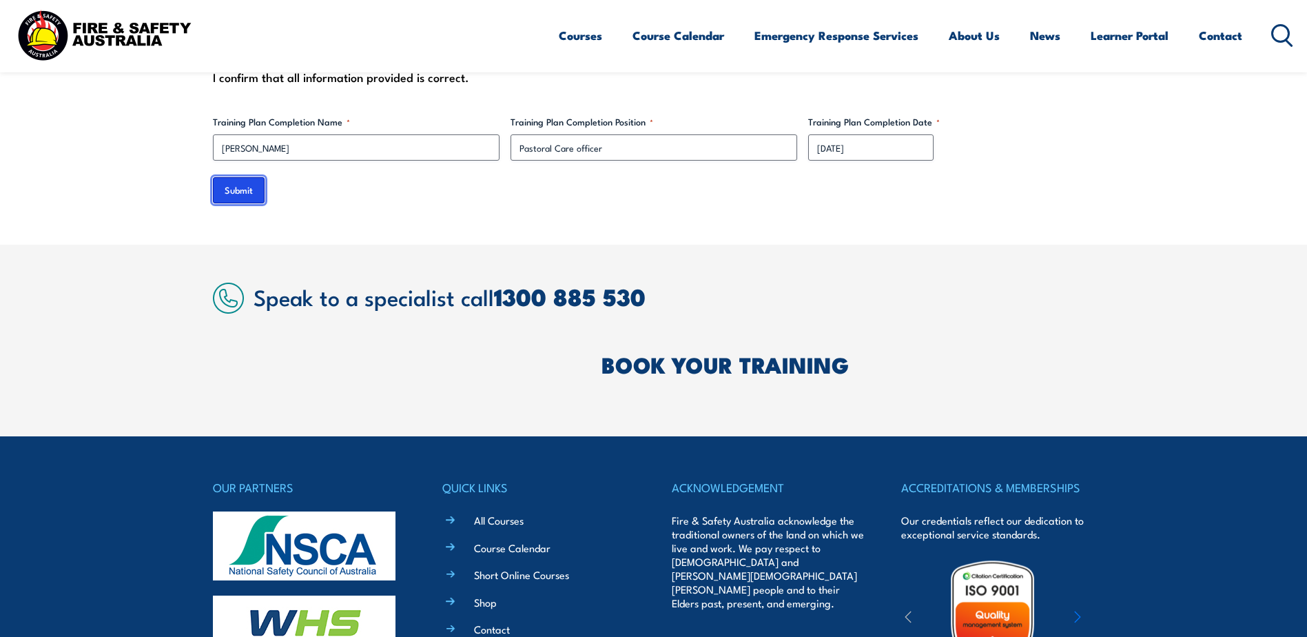
click at [227, 177] on input "Submit" at bounding box center [239, 190] width 52 height 26
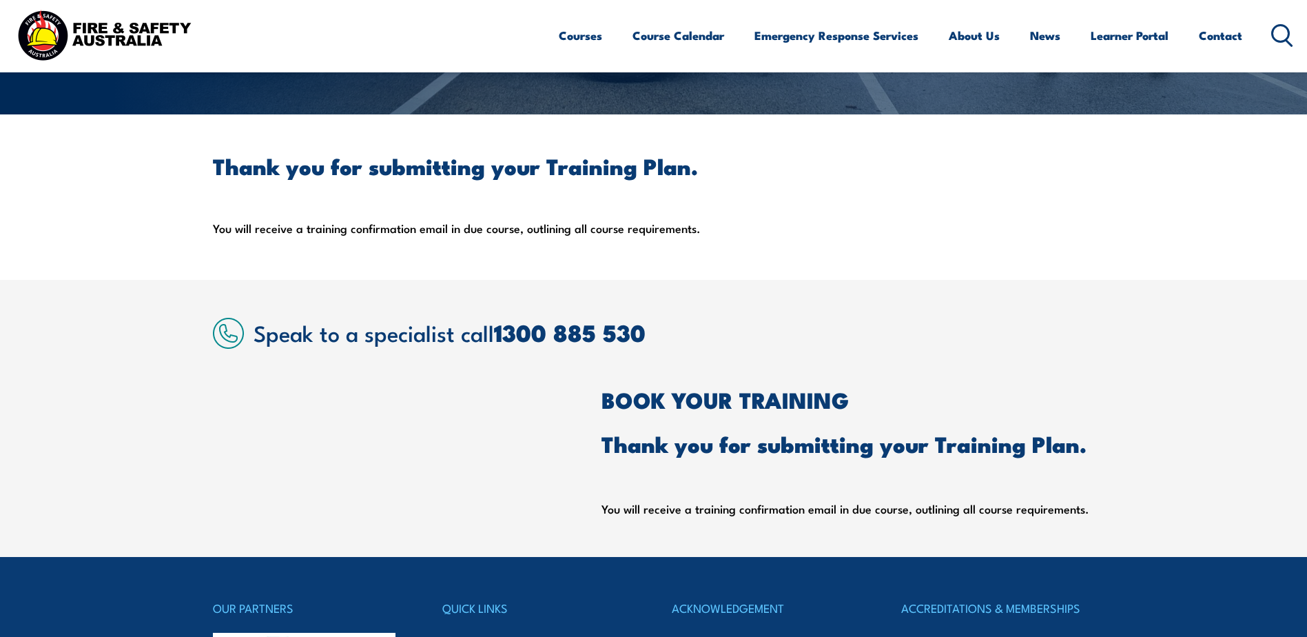
scroll to position [296, 0]
